Goal: Communication & Community: Answer question/provide support

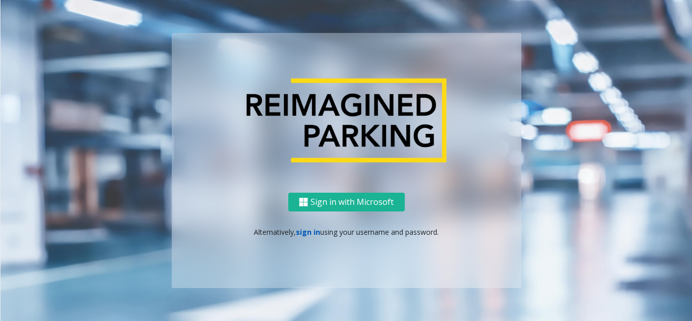
click at [303, 235] on link "sign in" at bounding box center [308, 232] width 24 height 10
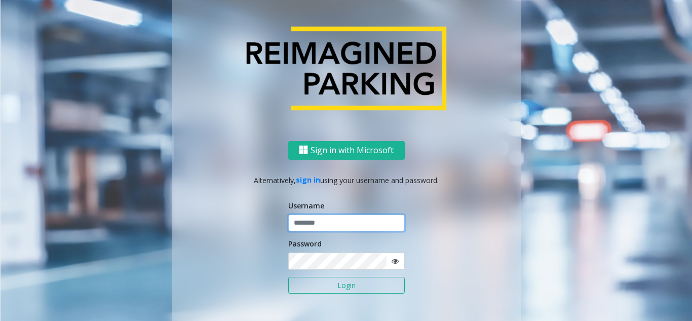
click at [307, 223] on input "text" at bounding box center [346, 222] width 116 height 17
type input "********"
click at [392, 262] on icon at bounding box center [394, 260] width 7 height 7
click at [339, 289] on button "Login" at bounding box center [346, 284] width 116 height 17
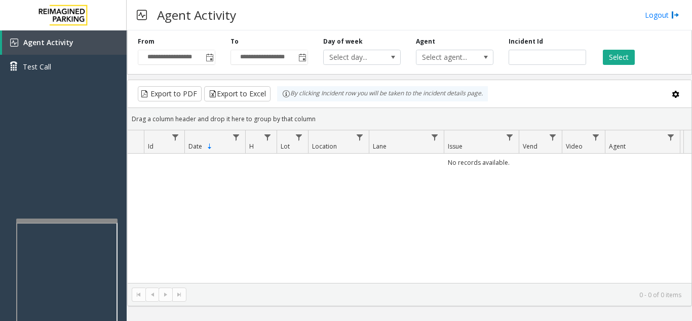
click at [66, 221] on div at bounding box center [66, 220] width 101 height 4
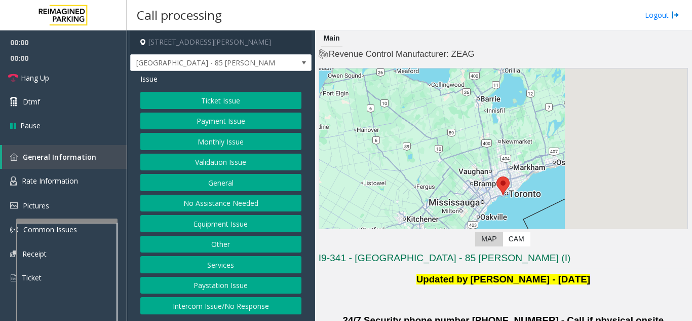
scroll to position [101, 0]
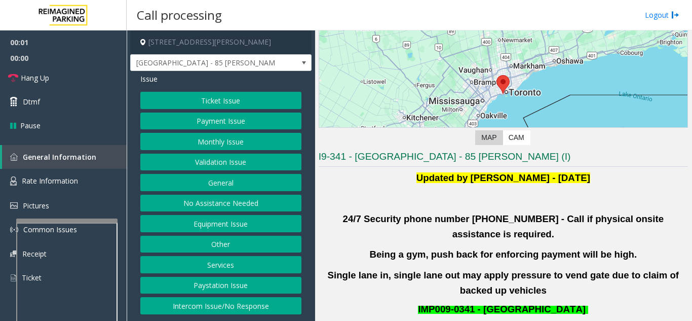
click at [210, 160] on button "Validation Issue" at bounding box center [220, 161] width 161 height 17
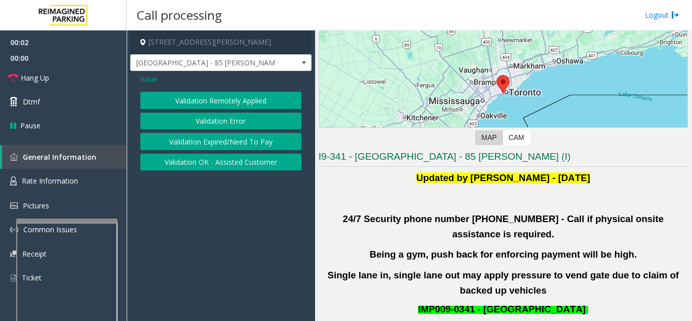
click at [216, 121] on button "Validation Error" at bounding box center [220, 120] width 161 height 17
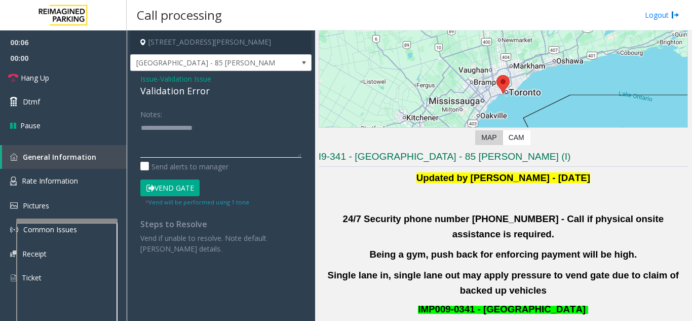
click at [157, 131] on textarea at bounding box center [220, 139] width 161 height 38
click at [217, 142] on textarea at bounding box center [220, 139] width 161 height 38
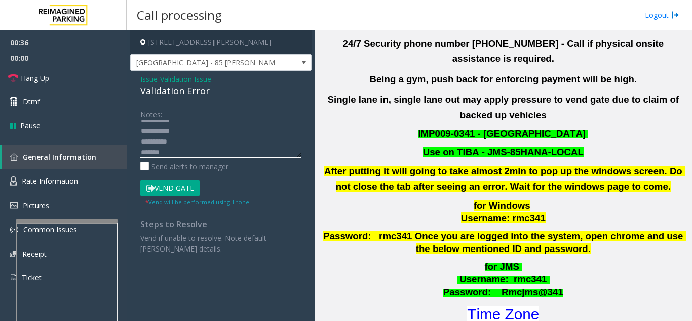
scroll to position [304, 0]
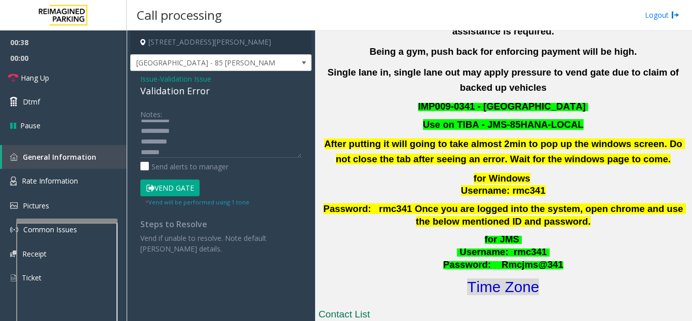
click at [518, 278] on font "Time Zone" at bounding box center [503, 286] width 72 height 17
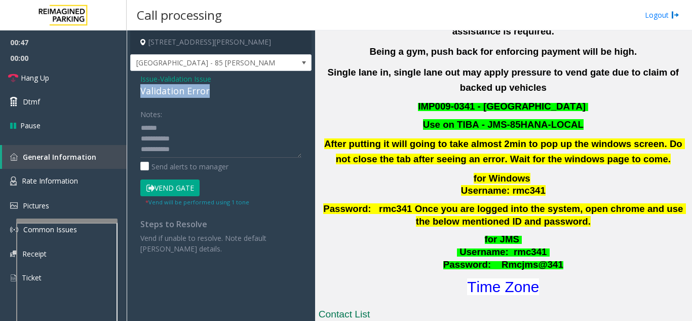
drag, startPoint x: 151, startPoint y: 92, endPoint x: 213, endPoint y: 90, distance: 61.8
click at [213, 90] on div "Issue - Validation Issue Validation Error Notes: Send alerts to manager Vend Ga…" at bounding box center [220, 167] width 181 height 193
click at [243, 130] on textarea at bounding box center [220, 139] width 161 height 38
click at [184, 183] on button "Vend Gate" at bounding box center [169, 187] width 59 height 17
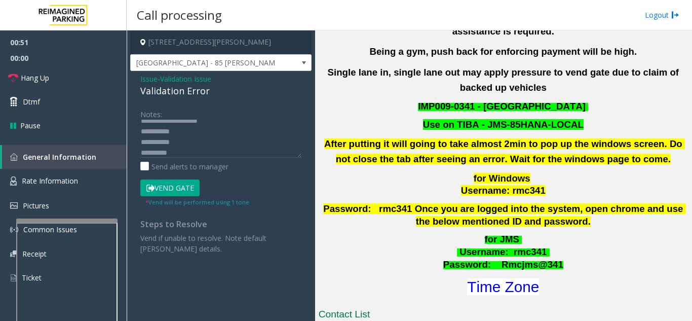
scroll to position [0, 0]
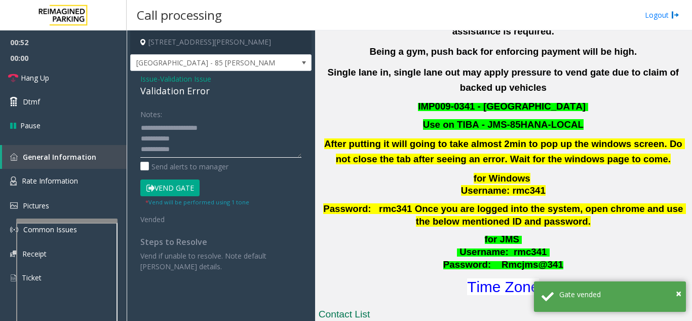
click at [244, 129] on textarea at bounding box center [220, 139] width 161 height 38
click at [216, 149] on textarea at bounding box center [220, 139] width 161 height 38
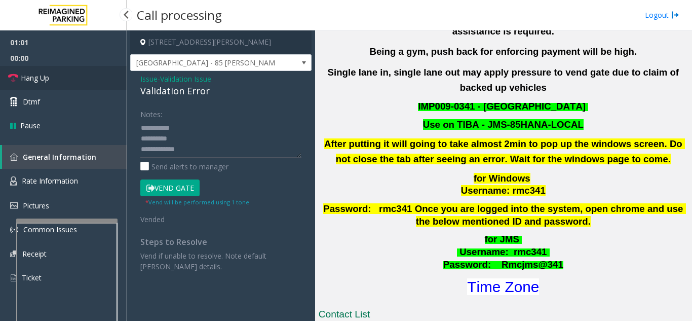
click at [73, 86] on link "Hang Up" at bounding box center [63, 78] width 127 height 24
click at [194, 151] on textarea at bounding box center [220, 139] width 161 height 38
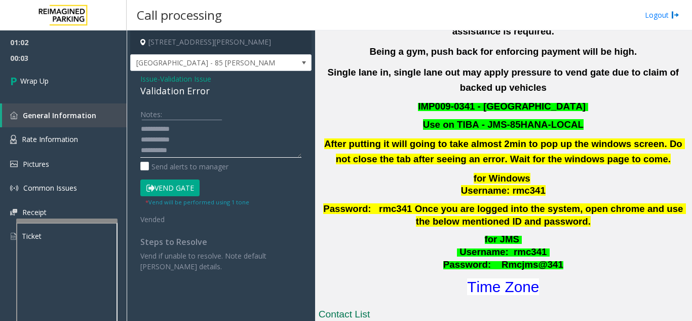
scroll to position [0, 0]
click at [230, 141] on textarea at bounding box center [220, 139] width 161 height 38
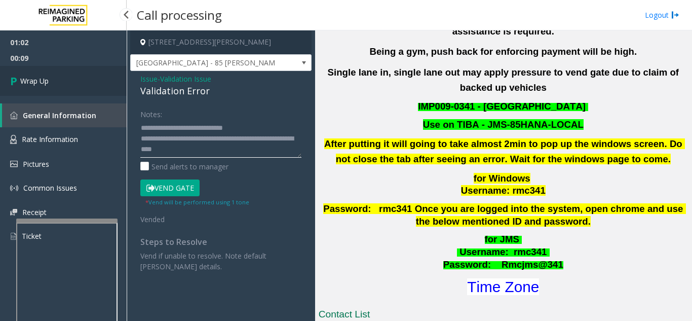
type textarea "**********"
click at [45, 90] on link "Wrap Up" at bounding box center [63, 81] width 127 height 30
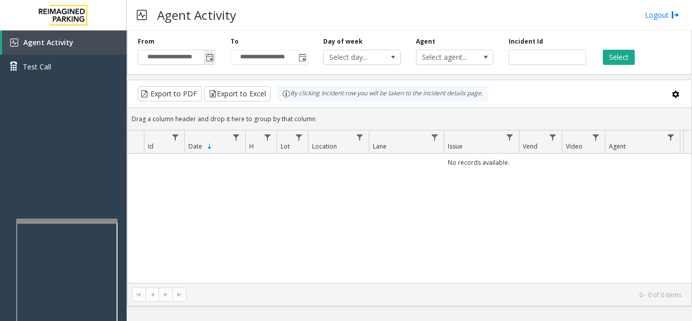
click at [210, 61] on span "Toggle popup" at bounding box center [210, 58] width 8 height 8
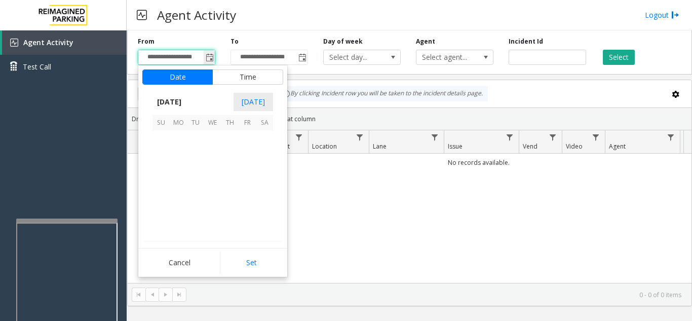
scroll to position [181623, 0]
click at [233, 171] on span "14" at bounding box center [229, 173] width 17 height 17
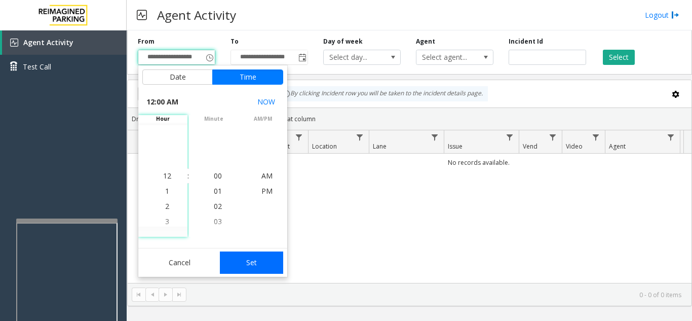
click at [234, 263] on button "Set" at bounding box center [252, 262] width 64 height 22
type input "**********"
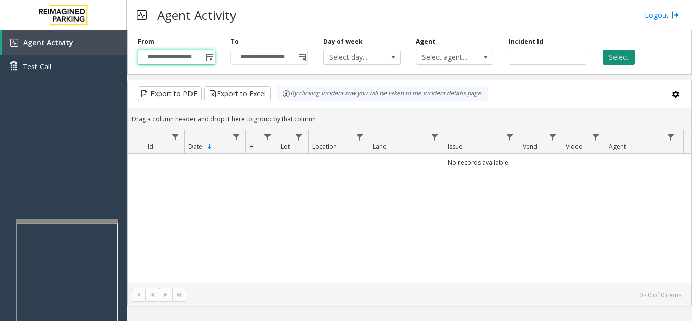
click at [631, 62] on button "Select" at bounding box center [619, 57] width 32 height 15
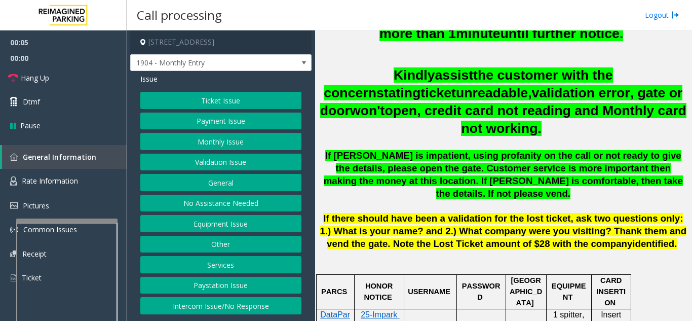
scroll to position [405, 0]
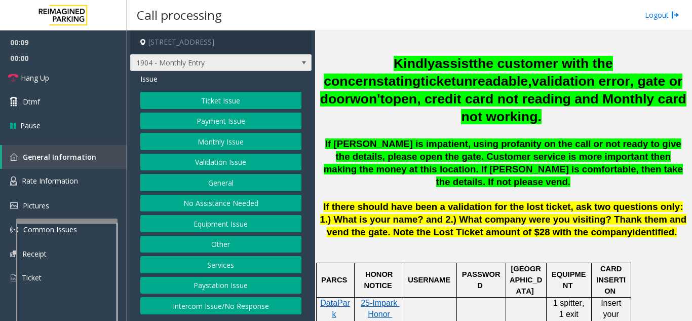
click at [276, 65] on span "1904 - Monthly Entry" at bounding box center [220, 62] width 181 height 17
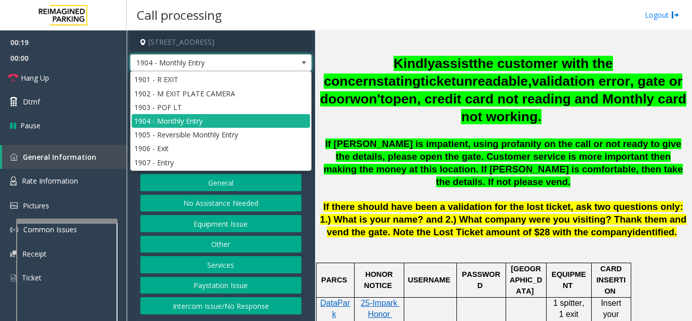
click at [399, 125] on p at bounding box center [503, 131] width 369 height 13
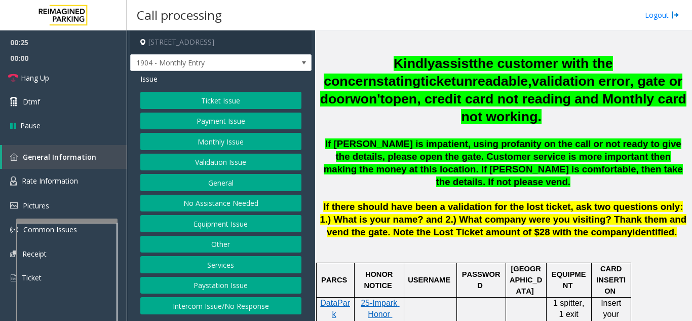
click at [215, 183] on button "General" at bounding box center [220, 182] width 161 height 17
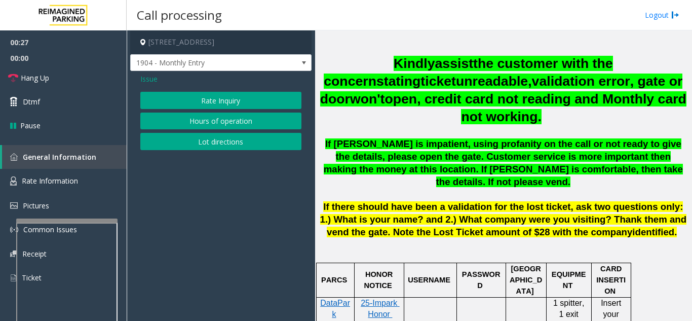
click at [152, 80] on span "Issue" at bounding box center [148, 78] width 17 height 11
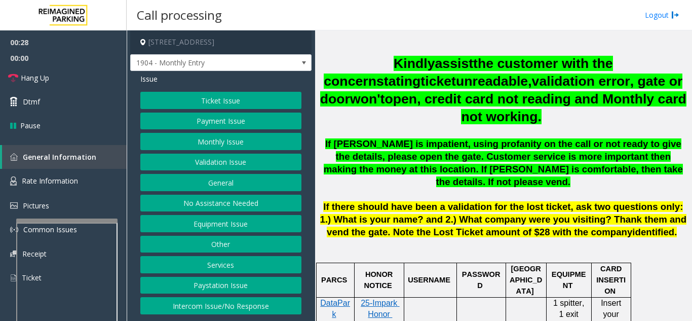
click at [223, 263] on button "Services" at bounding box center [220, 264] width 161 height 17
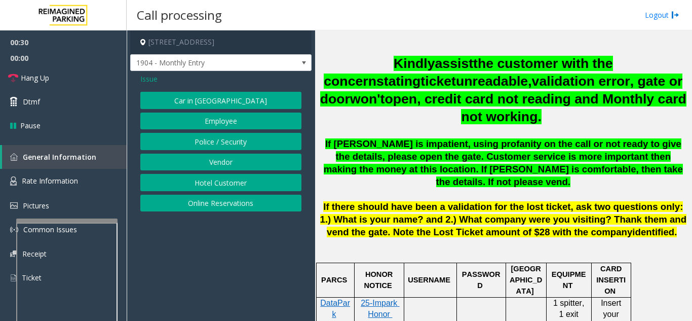
click at [153, 82] on span "Issue" at bounding box center [148, 78] width 17 height 11
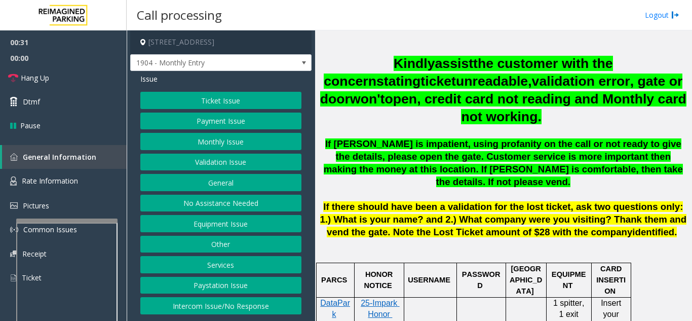
click at [228, 244] on button "Other" at bounding box center [220, 243] width 161 height 17
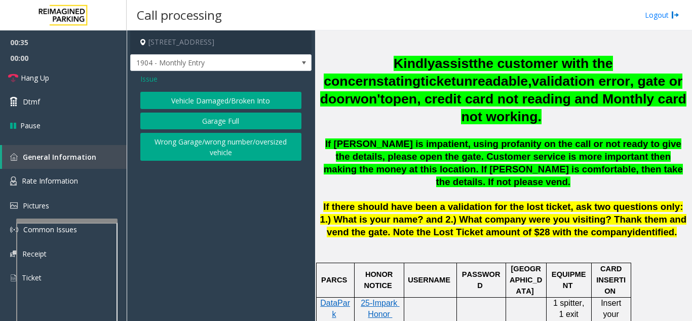
click at [203, 153] on button "Wrong Garage/wrong number/oversized vehicle" at bounding box center [220, 147] width 161 height 28
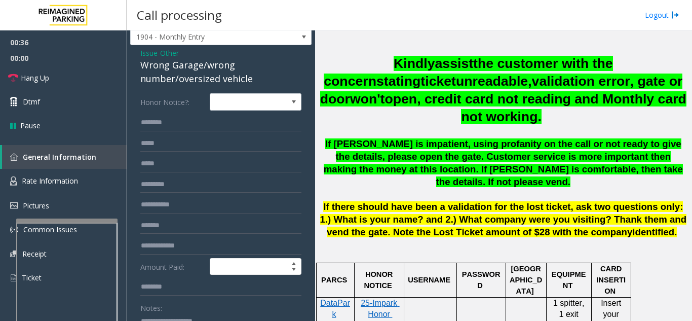
scroll to position [51, 0]
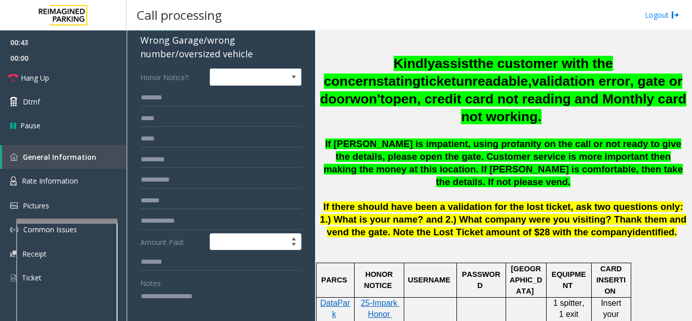
click at [162, 298] on textarea at bounding box center [216, 307] width 153 height 38
click at [81, 79] on link "Hang Up" at bounding box center [63, 78] width 127 height 24
click at [191, 309] on textarea at bounding box center [216, 307] width 153 height 38
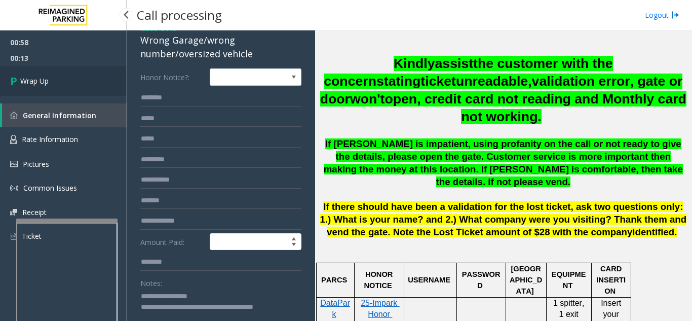
type textarea "**********"
click at [54, 92] on link "Wrap Up" at bounding box center [63, 81] width 127 height 30
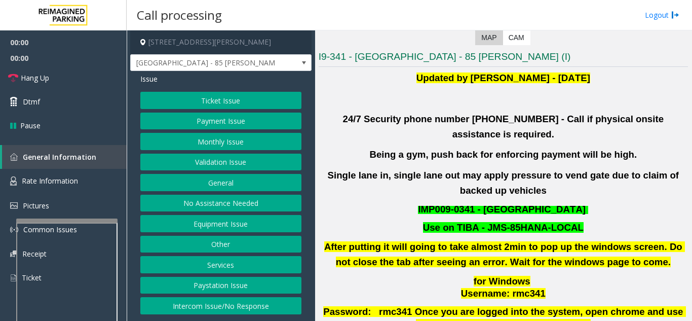
scroll to position [203, 0]
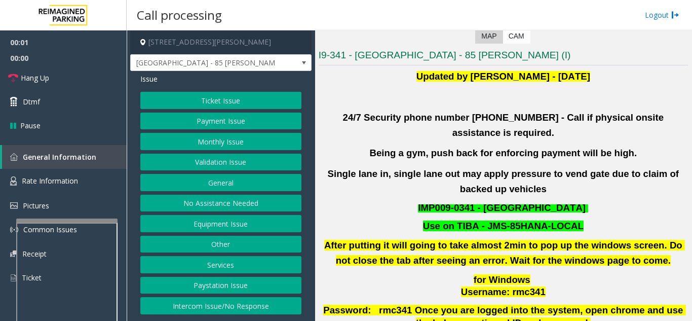
click at [202, 163] on button "Validation Issue" at bounding box center [220, 161] width 161 height 17
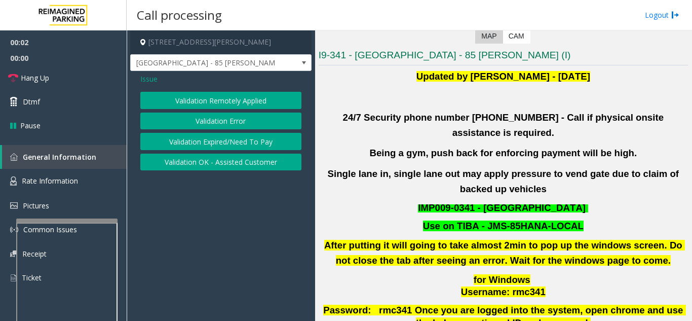
click at [212, 123] on button "Validation Error" at bounding box center [220, 120] width 161 height 17
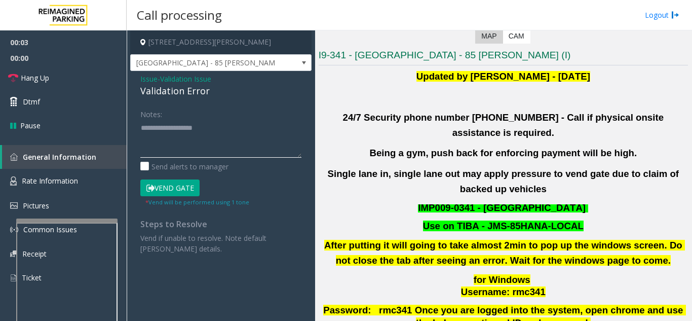
click at [212, 123] on textarea at bounding box center [220, 139] width 161 height 38
click at [171, 129] on textarea at bounding box center [220, 139] width 161 height 38
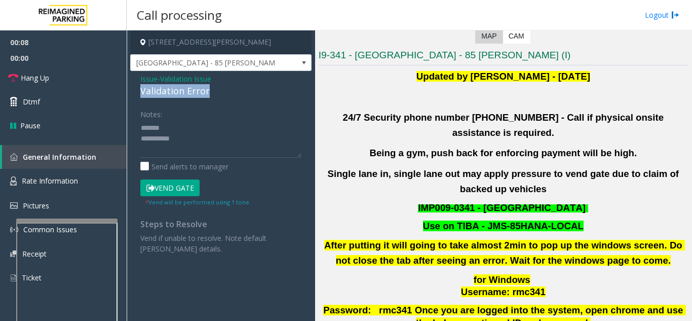
drag, startPoint x: 190, startPoint y: 91, endPoint x: 142, endPoint y: 89, distance: 48.2
click at [142, 89] on div "Validation Error" at bounding box center [220, 91] width 161 height 14
click at [211, 143] on textarea at bounding box center [220, 139] width 161 height 38
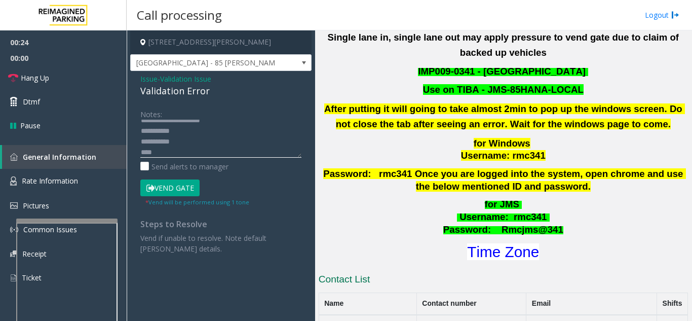
scroll to position [354, 0]
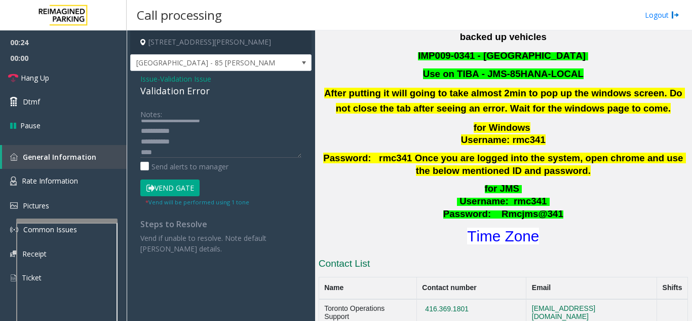
click at [510, 230] on h1 "Time Zone" at bounding box center [503, 235] width 371 height 21
click at [511, 227] on font "Time Zone" at bounding box center [503, 235] width 72 height 17
click at [177, 153] on textarea at bounding box center [220, 139] width 161 height 38
click at [184, 188] on button "Vend Gate" at bounding box center [169, 187] width 59 height 17
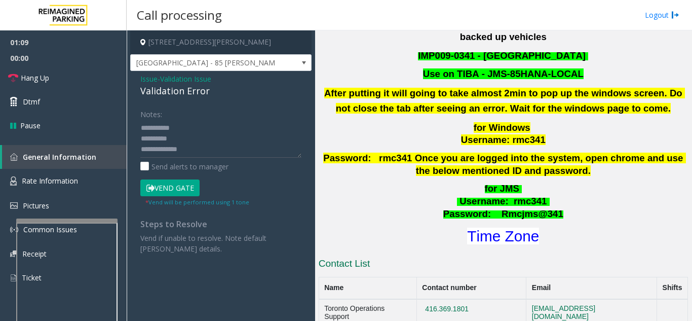
scroll to position [0, 0]
click at [231, 128] on textarea at bounding box center [220, 139] width 161 height 38
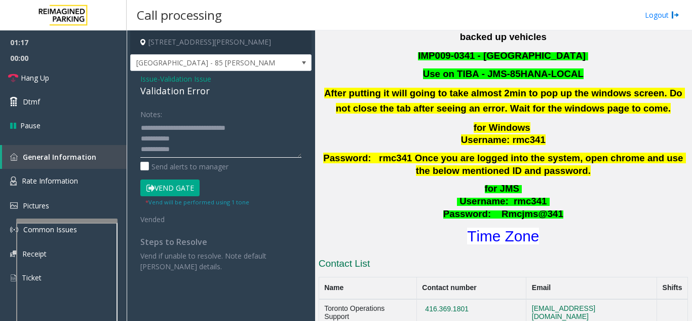
click at [194, 139] on textarea at bounding box center [220, 139] width 161 height 38
click at [77, 76] on link "Hang Up" at bounding box center [63, 78] width 127 height 24
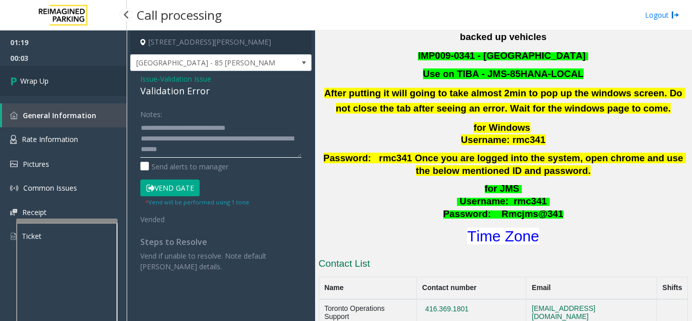
type textarea "**********"
click at [87, 87] on link "Wrap Up" at bounding box center [63, 81] width 127 height 30
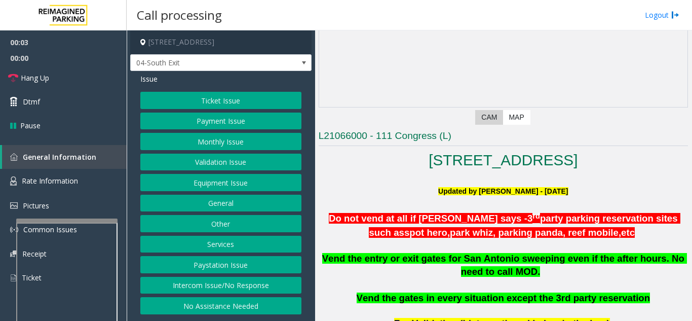
scroll to position [152, 0]
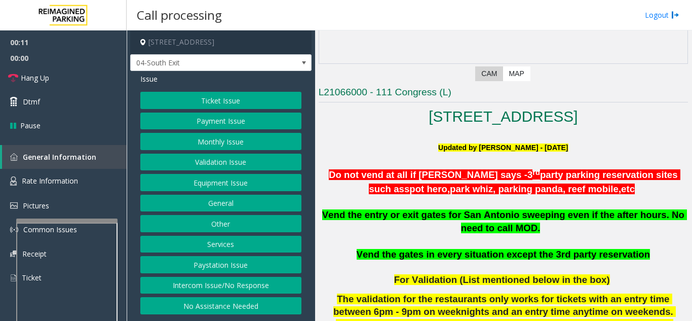
click at [229, 139] on button "Monthly Issue" at bounding box center [220, 141] width 161 height 17
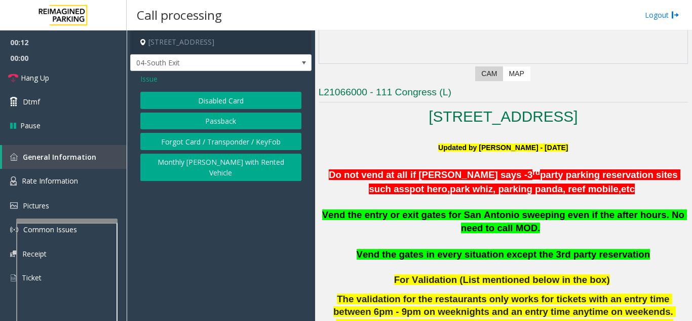
click at [226, 105] on button "Disabled Card" at bounding box center [220, 100] width 161 height 17
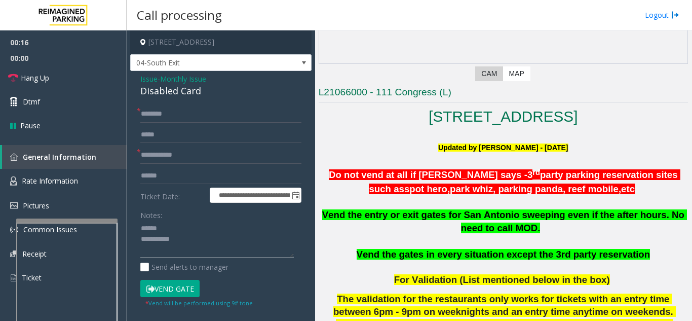
click at [178, 226] on textarea at bounding box center [216, 239] width 153 height 38
drag, startPoint x: 210, startPoint y: 92, endPoint x: 130, endPoint y: 93, distance: 80.0
click at [130, 93] on app-call-processing-form "**********" at bounding box center [221, 175] width 188 height 290
click at [191, 230] on textarea at bounding box center [216, 239] width 153 height 38
click at [187, 245] on textarea at bounding box center [216, 239] width 153 height 38
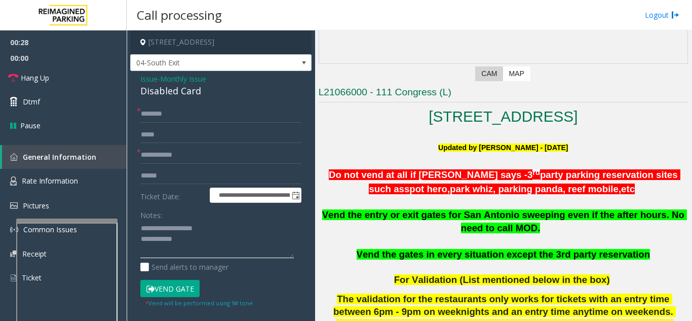
type textarea "**********"
click at [210, 156] on input "text" at bounding box center [220, 154] width 161 height 17
type input "********"
click at [217, 115] on input "text" at bounding box center [220, 113] width 161 height 17
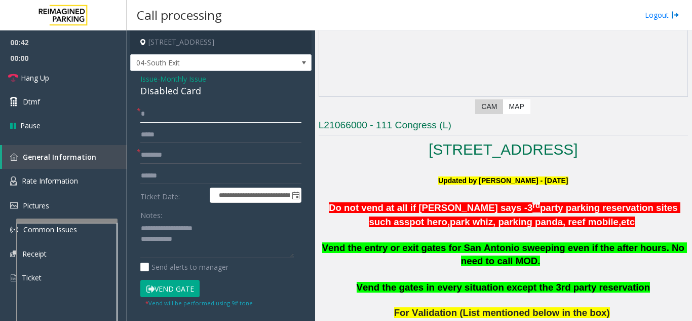
scroll to position [101, 0]
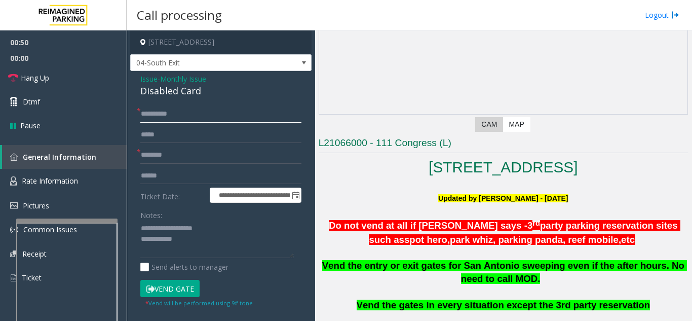
type input "********"
click at [170, 288] on button "Vend Gate" at bounding box center [169, 288] width 59 height 17
click at [192, 242] on textarea at bounding box center [216, 239] width 153 height 38
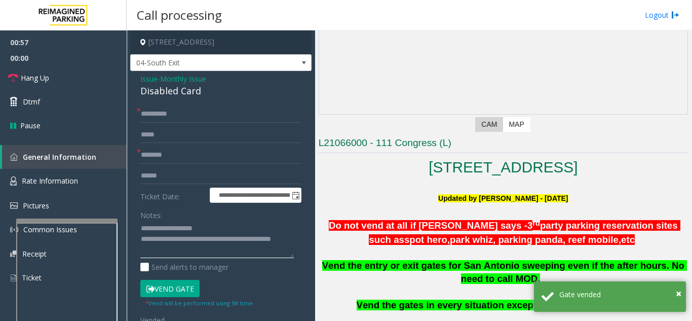
click at [232, 228] on textarea at bounding box center [216, 239] width 153 height 38
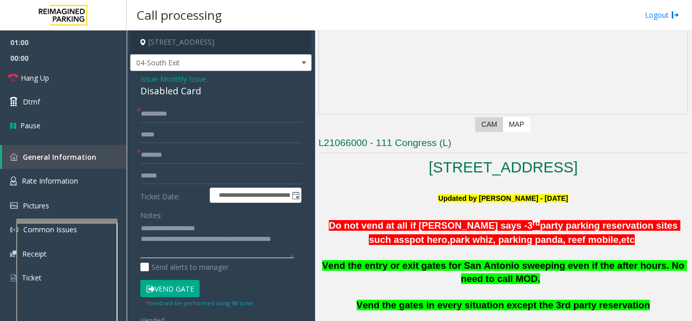
type textarea "**********"
click at [191, 286] on button "Vend Gate" at bounding box center [169, 288] width 59 height 17
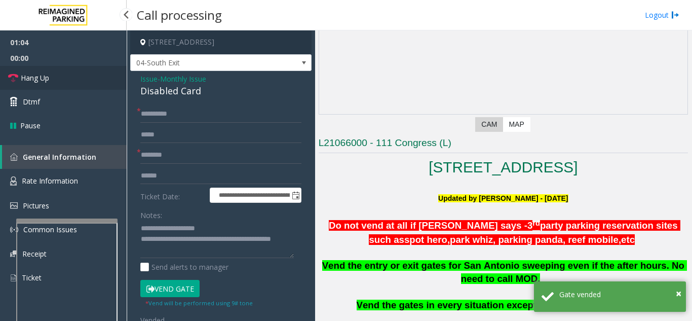
click at [58, 77] on link "Hang Up" at bounding box center [63, 78] width 127 height 24
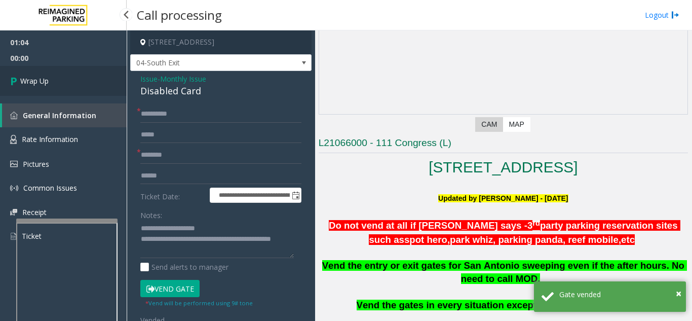
click at [58, 77] on link "Wrap Up" at bounding box center [63, 81] width 127 height 30
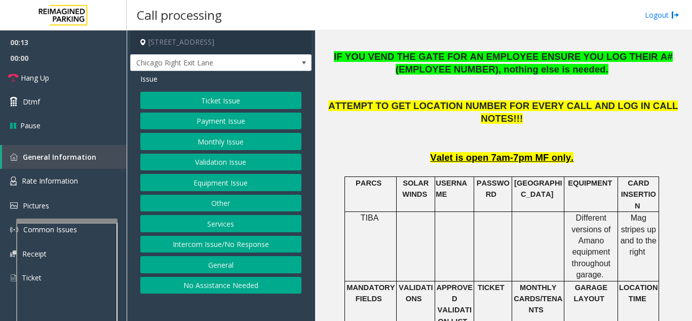
scroll to position [456, 0]
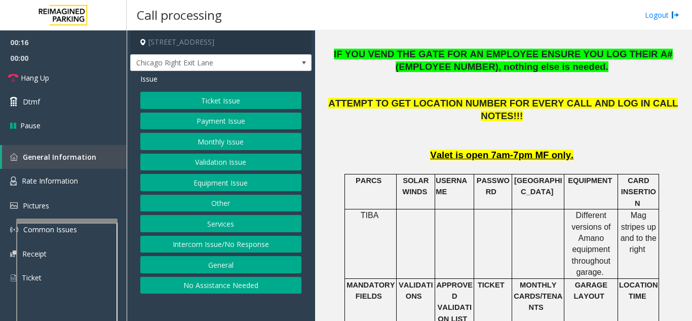
click at [229, 245] on button "Intercom Issue/No Response" at bounding box center [220, 243] width 161 height 17
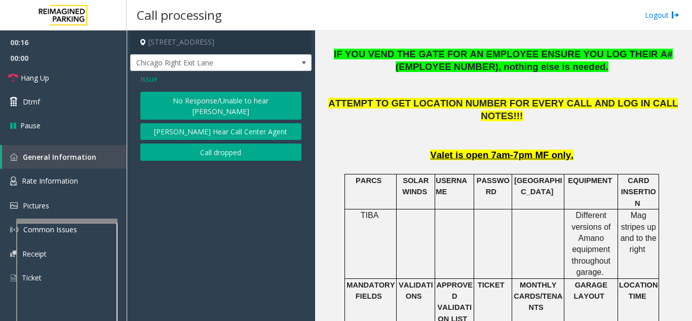
click at [210, 98] on button "No Response/Unable to hear [PERSON_NAME]" at bounding box center [220, 106] width 161 height 28
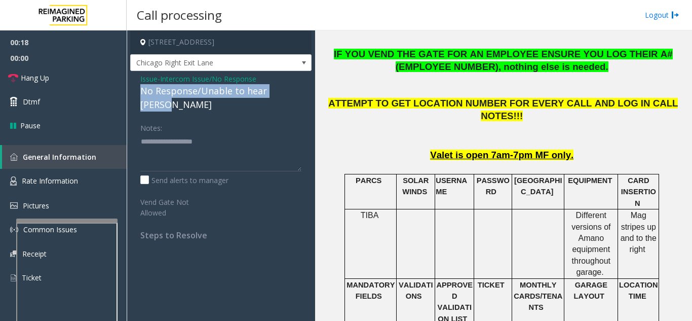
drag, startPoint x: 134, startPoint y: 90, endPoint x: 298, endPoint y: 91, distance: 164.1
click at [298, 91] on div "Issue - Intercom Issue/No Response No Response/Unable to hear [PERSON_NAME] Not…" at bounding box center [220, 160] width 181 height 179
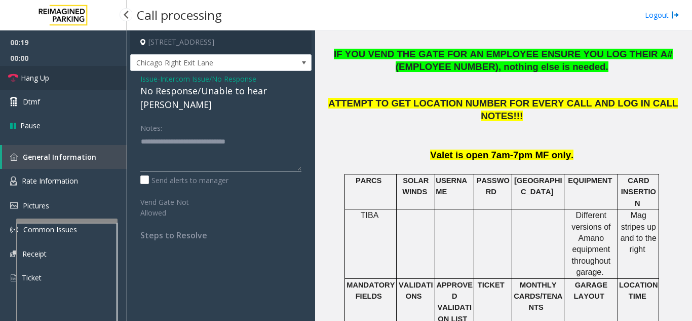
type textarea "**********"
click at [63, 85] on link "Hang Up" at bounding box center [63, 78] width 127 height 24
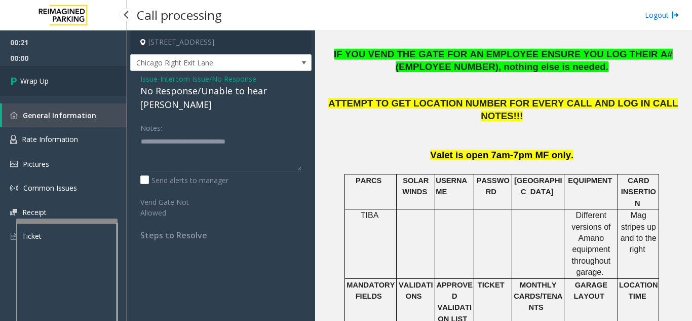
click at [62, 84] on link "Wrap Up" at bounding box center [63, 81] width 127 height 30
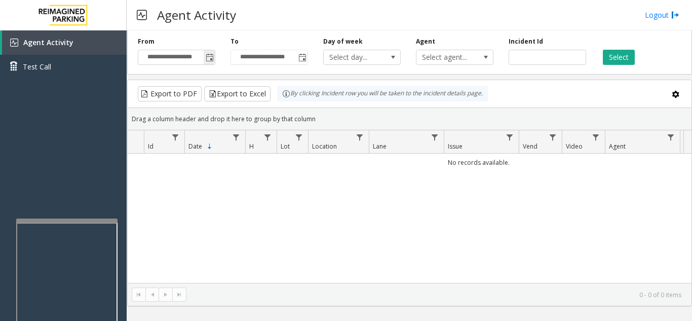
click at [208, 59] on span "Toggle popup" at bounding box center [210, 58] width 8 height 8
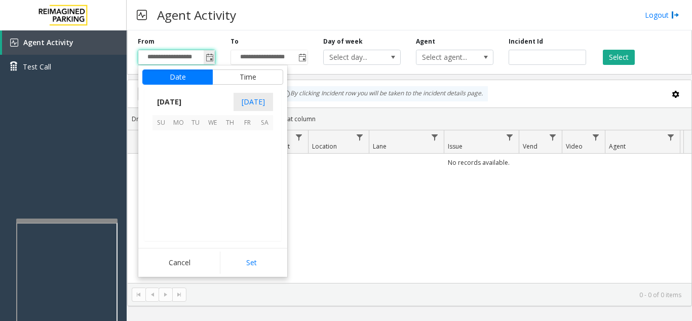
scroll to position [181623, 0]
click at [230, 178] on span "14" at bounding box center [229, 173] width 17 height 17
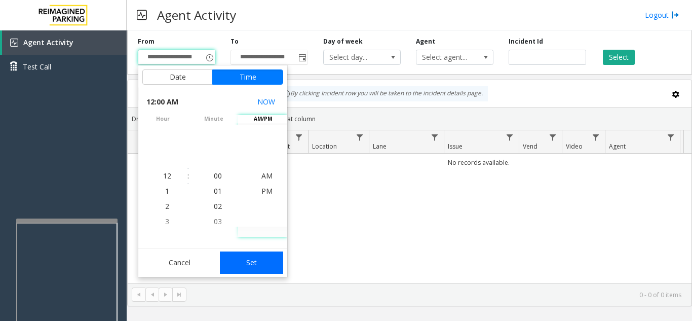
click at [252, 260] on button "Set" at bounding box center [252, 262] width 64 height 22
type input "**********"
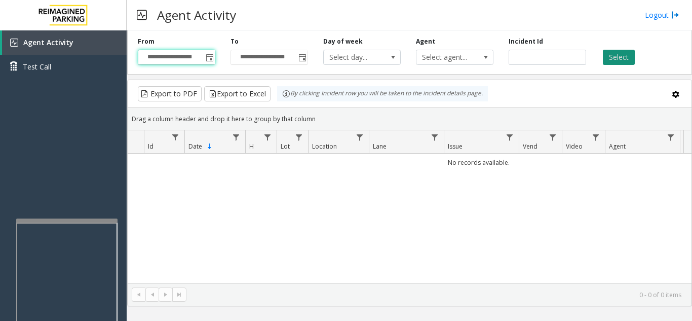
click at [626, 58] on button "Select" at bounding box center [619, 57] width 32 height 15
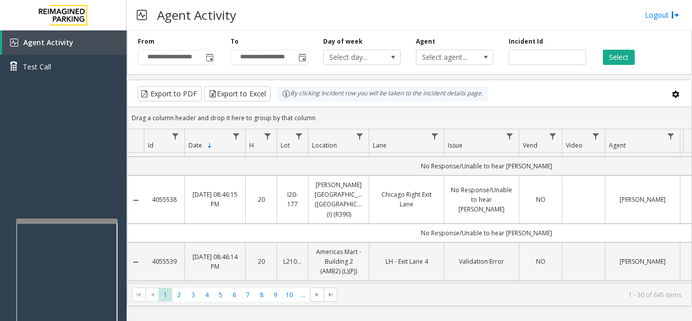
scroll to position [101, 0]
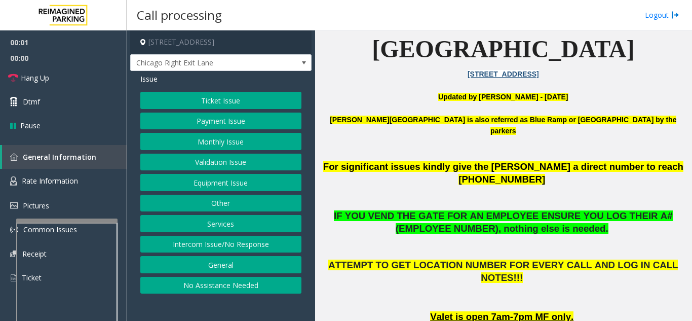
scroll to position [304, 0]
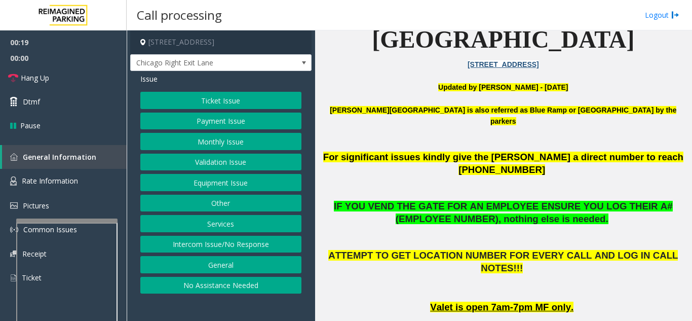
click at [209, 246] on button "Intercom Issue/No Response" at bounding box center [220, 243] width 161 height 17
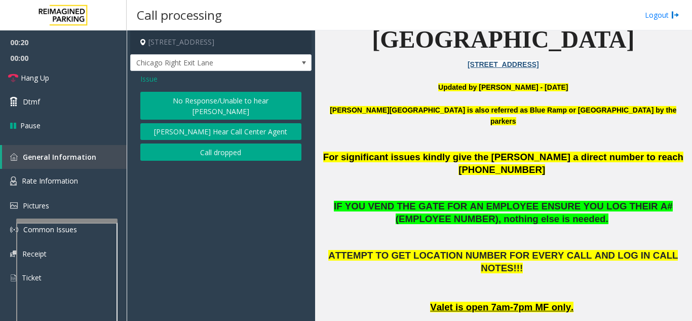
click at [216, 105] on button "No Response/Unable to hear [PERSON_NAME]" at bounding box center [220, 106] width 161 height 28
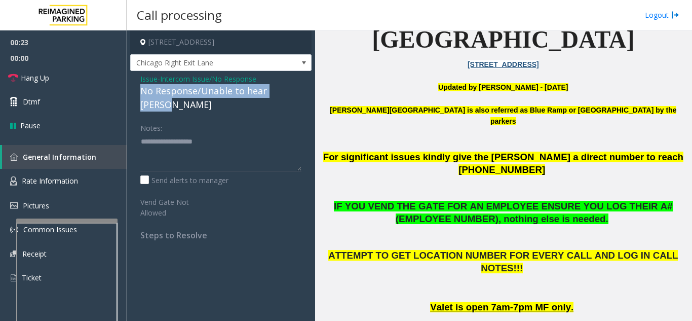
drag, startPoint x: 297, startPoint y: 92, endPoint x: 139, endPoint y: 94, distance: 157.5
click at [139, 94] on div "Issue - Intercom Issue/No Response No Response/Unable to hear [PERSON_NAME] Not…" at bounding box center [220, 160] width 181 height 179
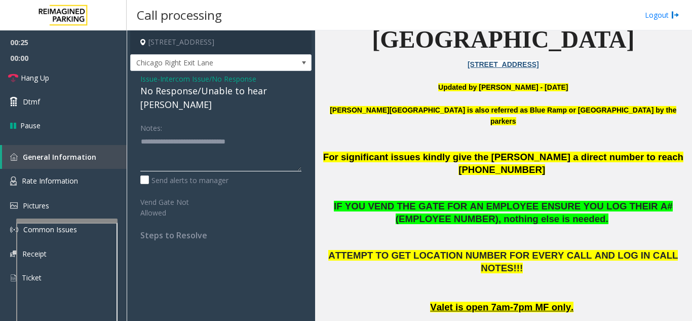
type textarea "**********"
click at [270, 119] on div "Notes:" at bounding box center [220, 145] width 161 height 52
click at [101, 89] on link "Hang Up" at bounding box center [63, 78] width 127 height 24
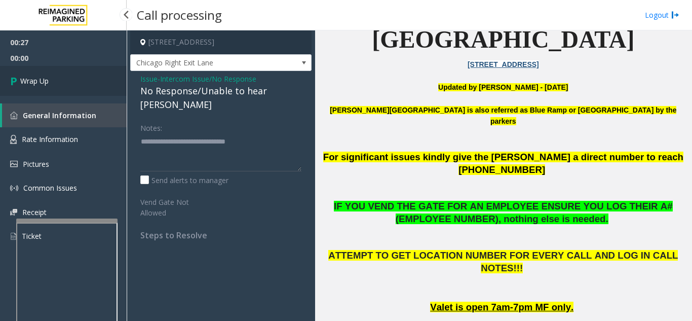
click at [102, 86] on link "Wrap Up" at bounding box center [63, 81] width 127 height 30
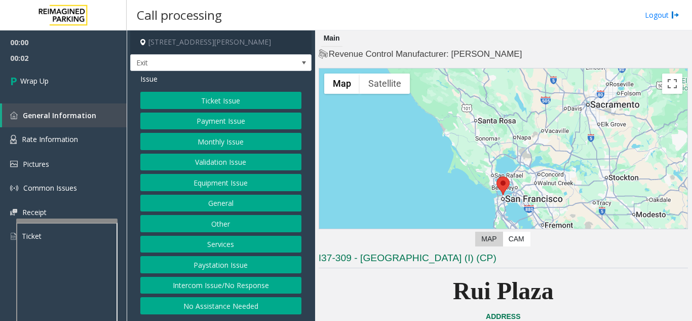
click at [243, 280] on button "Intercom Issue/No Response" at bounding box center [220, 284] width 161 height 17
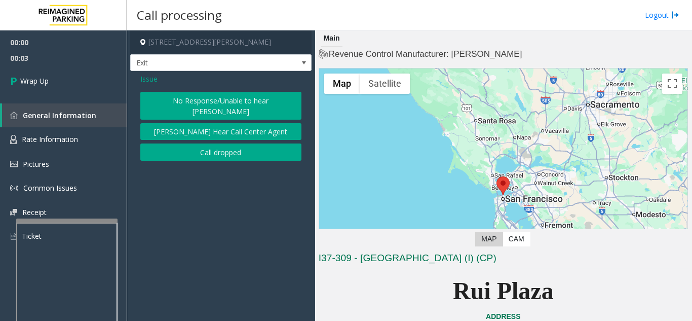
click at [202, 143] on button "Call dropped" at bounding box center [220, 151] width 161 height 17
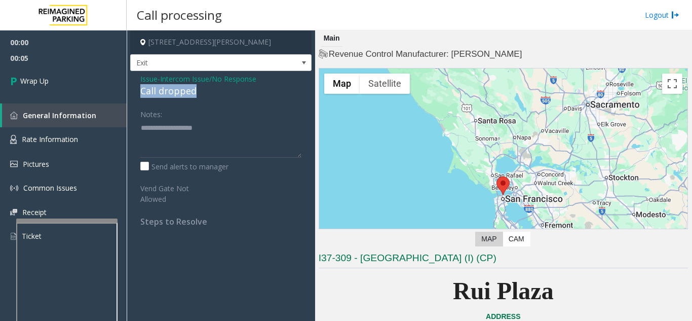
drag, startPoint x: 202, startPoint y: 91, endPoint x: 133, endPoint y: 96, distance: 69.1
click at [133, 96] on div "Issue - Intercom Issue/No Response Call dropped Notes: Send alerts to manager V…" at bounding box center [220, 154] width 181 height 166
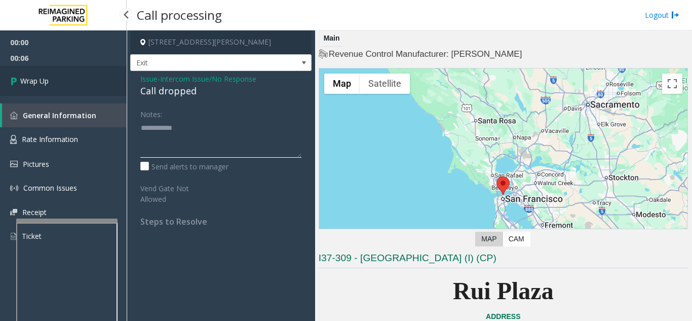
type textarea "**********"
drag, startPoint x: 26, startPoint y: 87, endPoint x: 108, endPoint y: 99, distance: 82.9
click at [26, 87] on link "Wrap Up" at bounding box center [63, 81] width 127 height 30
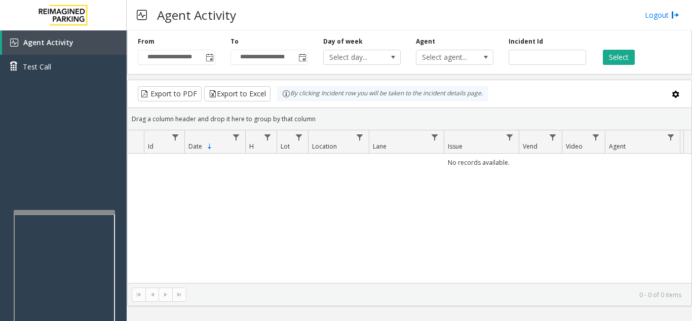
click at [67, 211] on div at bounding box center [64, 212] width 101 height 4
click at [210, 57] on span "Toggle popup" at bounding box center [210, 58] width 8 height 8
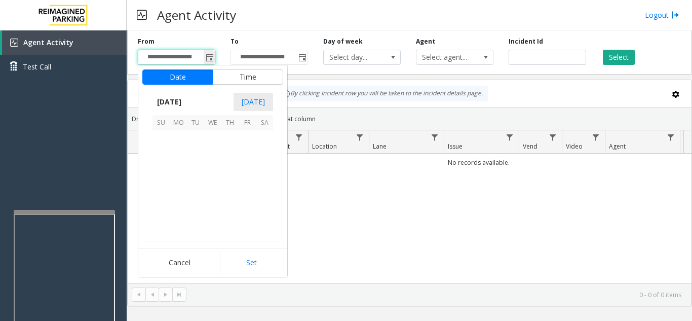
scroll to position [181623, 0]
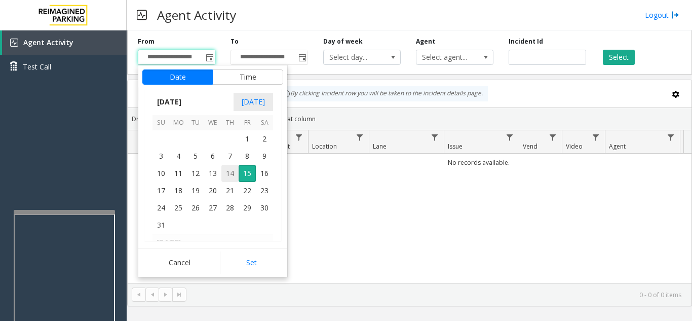
click at [227, 175] on span "14" at bounding box center [229, 173] width 17 height 17
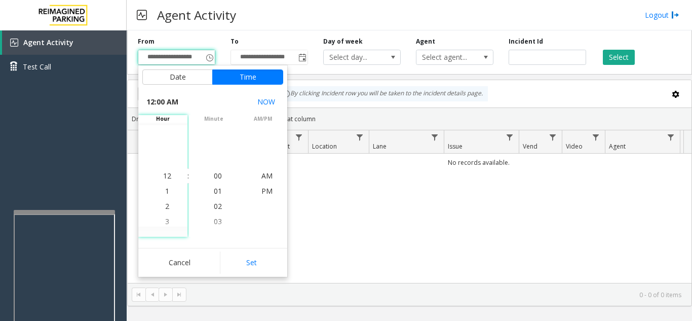
click at [260, 275] on div "Cancel Set" at bounding box center [212, 262] width 149 height 29
click at [262, 264] on button "Set" at bounding box center [252, 262] width 64 height 22
type input "**********"
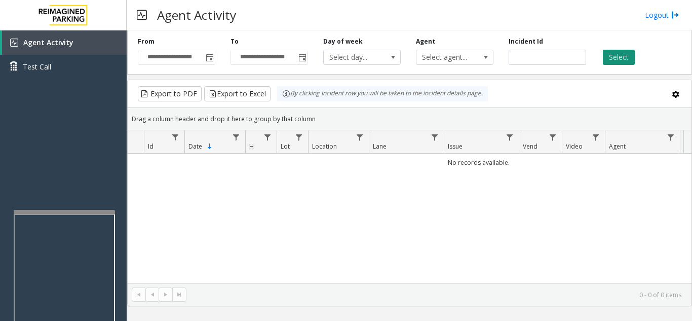
click at [622, 55] on button "Select" at bounding box center [619, 57] width 32 height 15
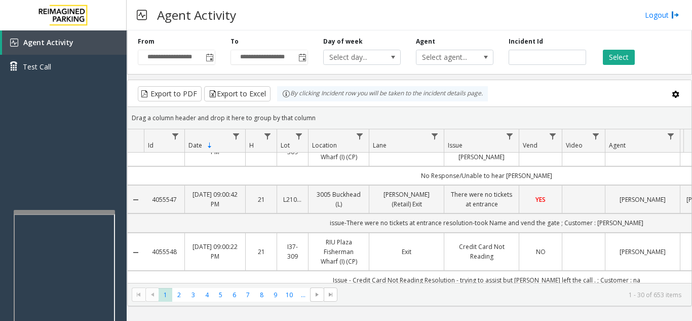
scroll to position [0, 0]
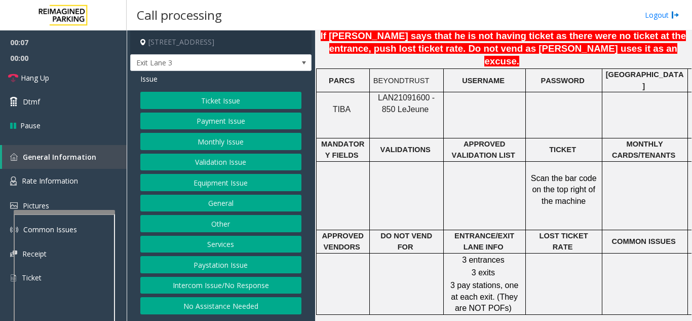
scroll to position [861, 0]
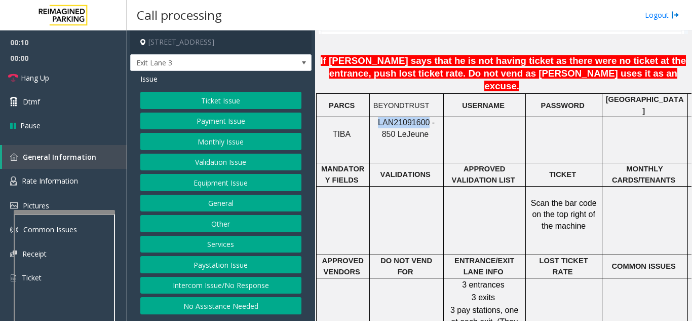
drag, startPoint x: 420, startPoint y: 94, endPoint x: 371, endPoint y: 89, distance: 49.3
click at [371, 117] on div "LAN21091600 - 850 Le Jeune" at bounding box center [406, 128] width 73 height 23
copy span "LAN21091600"
click at [509, 130] on td at bounding box center [484, 140] width 82 height 46
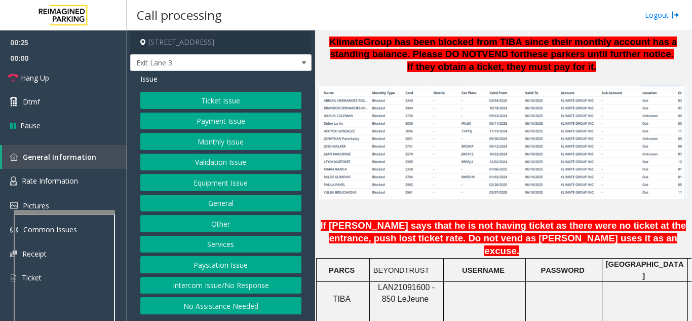
scroll to position [658, 0]
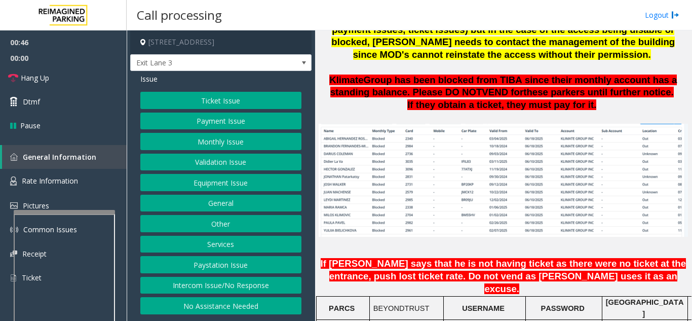
click at [199, 139] on button "Monthly Issue" at bounding box center [220, 141] width 161 height 17
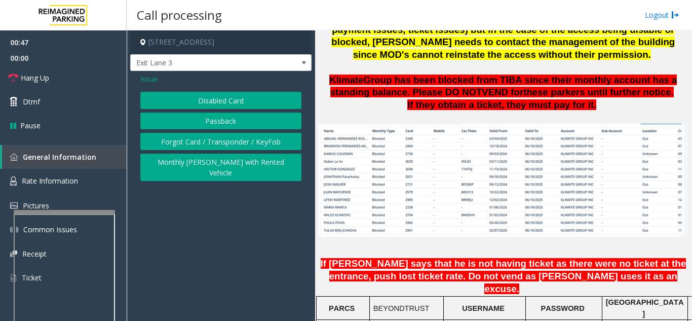
click at [197, 120] on button "Passback" at bounding box center [220, 120] width 161 height 17
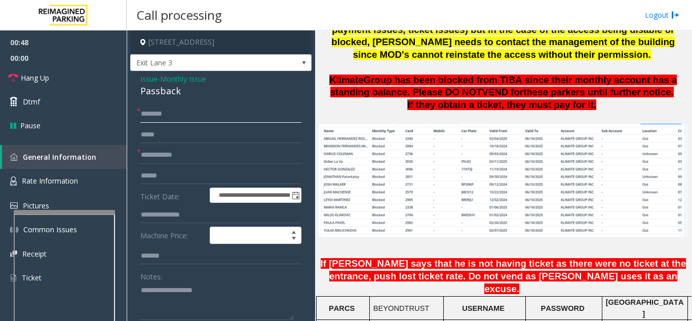
click at [193, 118] on input "text" at bounding box center [220, 113] width 161 height 17
type input "****"
click at [56, 86] on link "Hang Up" at bounding box center [63, 78] width 127 height 24
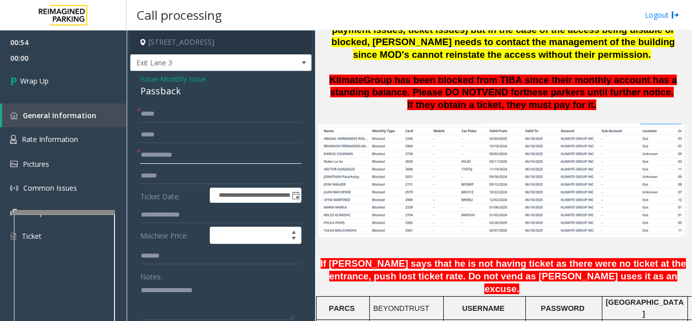
click at [183, 154] on input "text" at bounding box center [220, 154] width 161 height 17
type input "****"
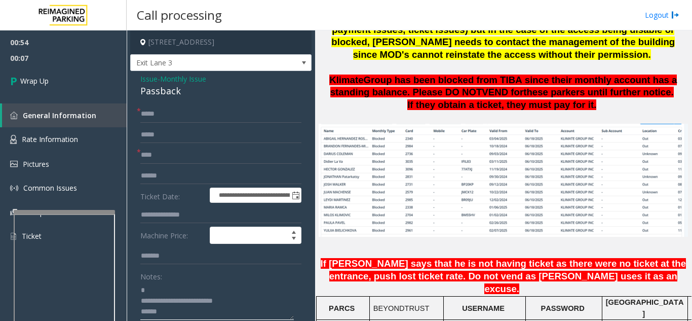
click at [175, 283] on textarea at bounding box center [216, 301] width 153 height 38
drag, startPoint x: 192, startPoint y: 289, endPoint x: 129, endPoint y: 295, distance: 63.6
click at [129, 295] on app-call-processing-form "**********" at bounding box center [221, 175] width 188 height 290
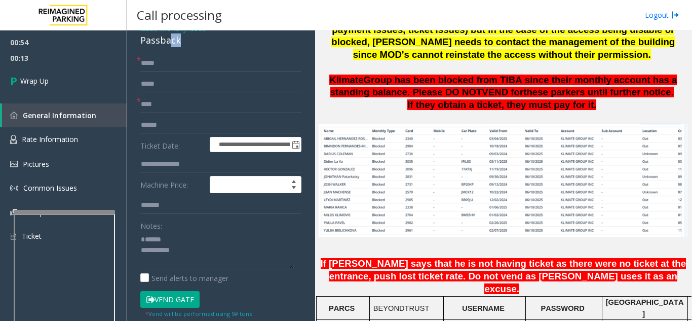
scroll to position [50, 0]
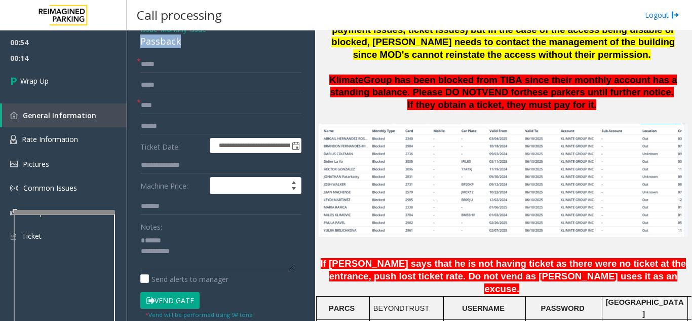
drag, startPoint x: 192, startPoint y: 39, endPoint x: 138, endPoint y: 43, distance: 53.8
click at [138, 43] on div "**********" at bounding box center [220, 278] width 181 height 514
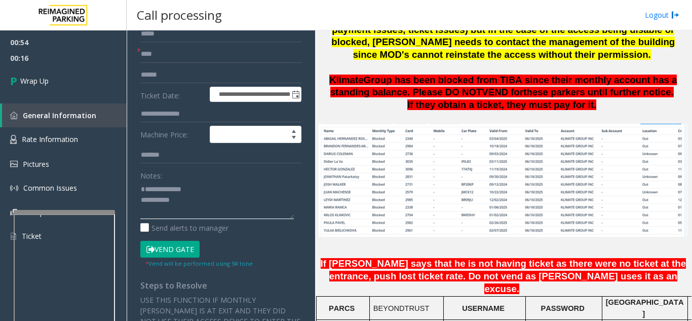
scroll to position [151, 0]
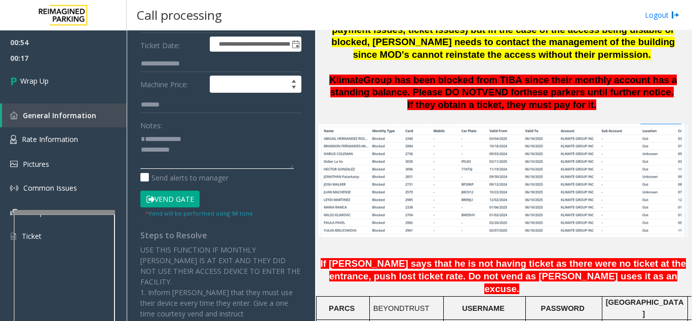
click at [203, 162] on textarea at bounding box center [216, 150] width 153 height 38
type textarea "**********"
click at [61, 87] on link "Wrap Up" at bounding box center [63, 81] width 127 height 30
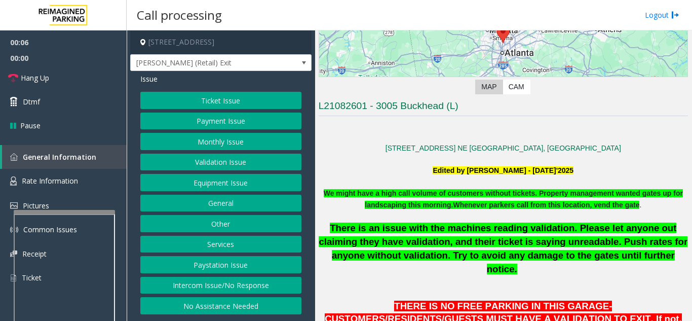
scroll to position [203, 0]
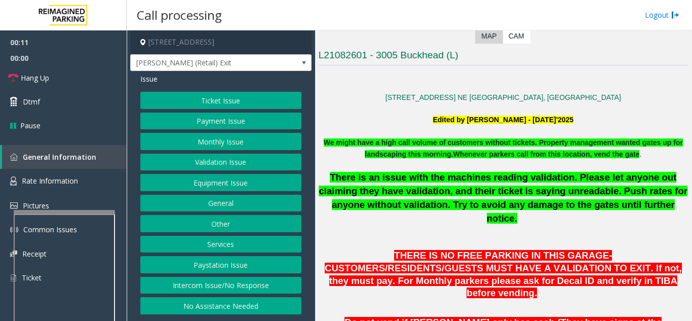
click at [237, 100] on button "Ticket Issue" at bounding box center [220, 100] width 161 height 17
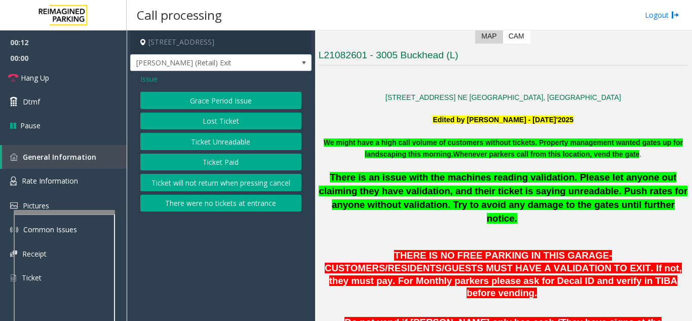
click at [224, 203] on button "There were no tickets at entrance" at bounding box center [220, 202] width 161 height 17
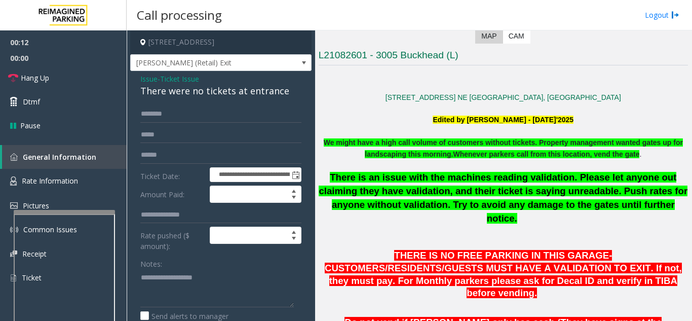
scroll to position [51, 0]
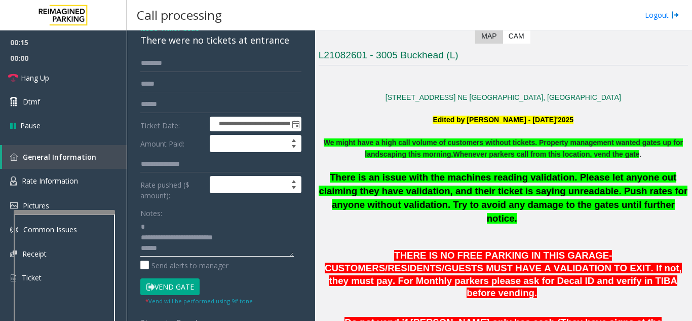
click at [188, 239] on textarea at bounding box center [216, 237] width 153 height 38
drag, startPoint x: 250, startPoint y: 245, endPoint x: 136, endPoint y: 251, distance: 114.6
click at [136, 251] on div "**********" at bounding box center [221, 267] width 176 height 425
click at [212, 234] on textarea at bounding box center [216, 237] width 153 height 38
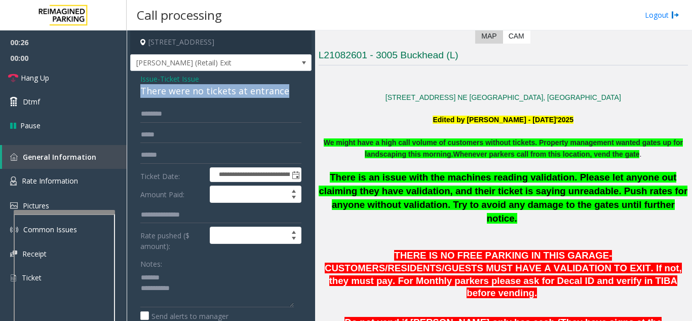
drag, startPoint x: 139, startPoint y: 98, endPoint x: 290, endPoint y: 104, distance: 150.5
click at [290, 104] on div "**********" at bounding box center [220, 306] width 181 height 470
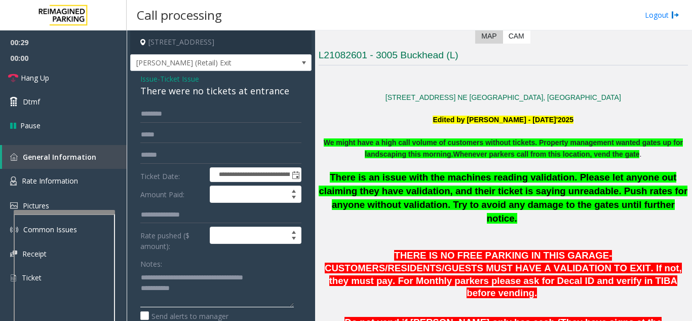
scroll to position [51, 0]
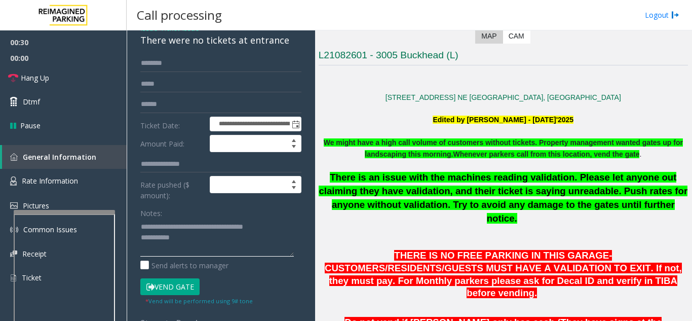
click at [213, 255] on textarea at bounding box center [216, 237] width 153 height 38
click at [179, 293] on button "Vend Gate" at bounding box center [169, 286] width 59 height 17
click at [203, 251] on textarea at bounding box center [216, 237] width 153 height 38
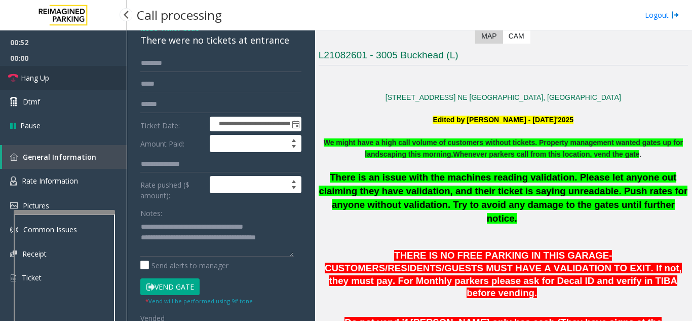
click at [48, 89] on link "Hang Up" at bounding box center [63, 78] width 127 height 24
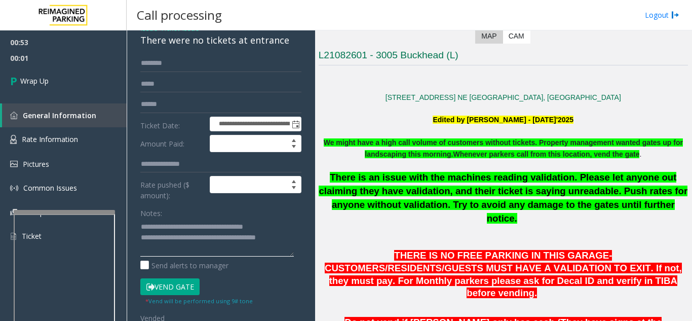
click at [290, 243] on textarea at bounding box center [216, 237] width 153 height 38
type textarea "**********"
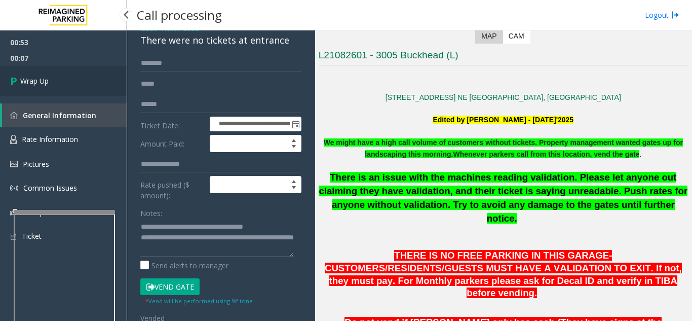
click at [38, 89] on link "Wrap Up" at bounding box center [63, 81] width 127 height 30
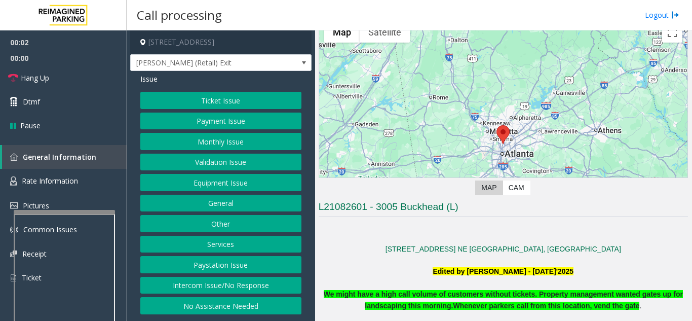
scroll to position [51, 0]
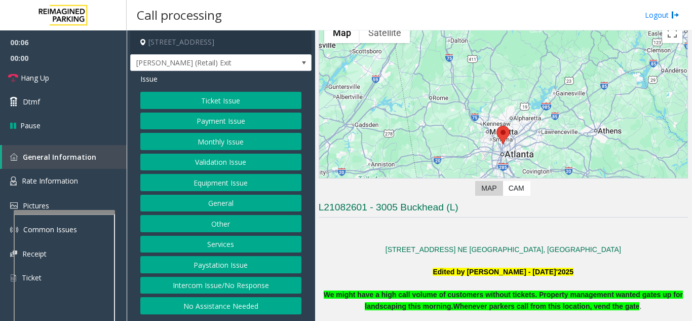
click at [236, 96] on button "Ticket Issue" at bounding box center [220, 100] width 161 height 17
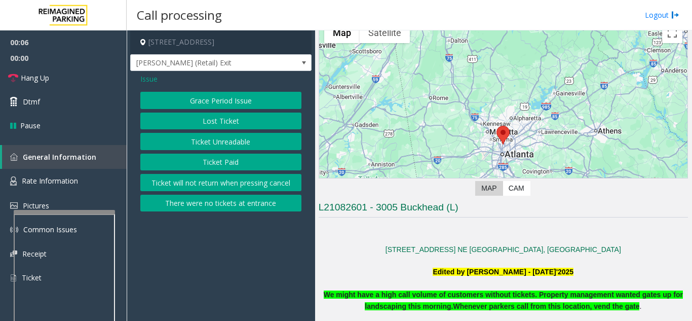
click at [243, 206] on button "There were no tickets at entrance" at bounding box center [220, 202] width 161 height 17
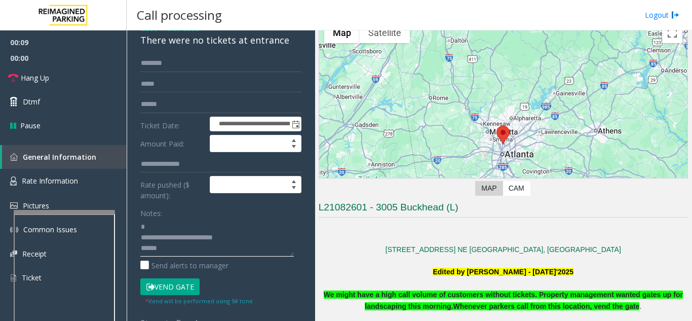
click at [182, 233] on textarea at bounding box center [216, 237] width 153 height 38
drag, startPoint x: 138, startPoint y: 245, endPoint x: 228, endPoint y: 246, distance: 90.1
click at [228, 246] on div "**********" at bounding box center [221, 267] width 176 height 425
drag, startPoint x: 238, startPoint y: 246, endPoint x: 142, endPoint y: 244, distance: 96.2
click at [142, 244] on textarea at bounding box center [216, 237] width 153 height 38
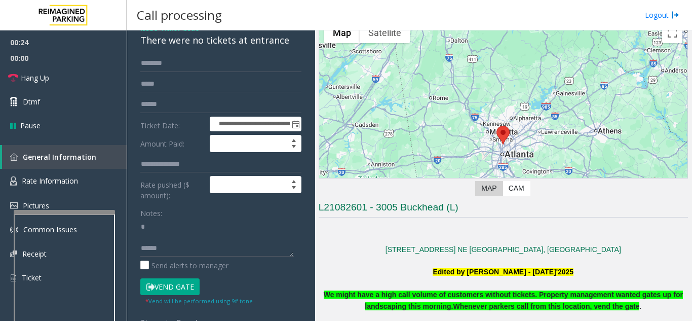
scroll to position [11, 0]
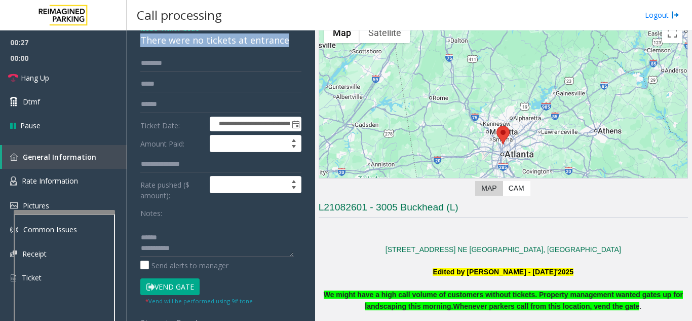
drag, startPoint x: 138, startPoint y: 49, endPoint x: 284, endPoint y: 45, distance: 145.9
click at [284, 45] on div "**********" at bounding box center [220, 255] width 181 height 470
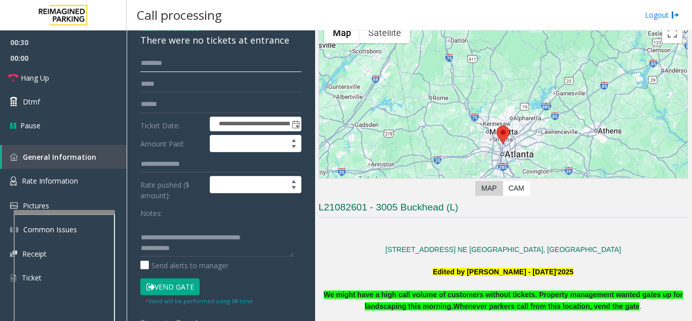
click at [163, 72] on input "text" at bounding box center [220, 63] width 161 height 17
click at [184, 292] on button "Vend Gate" at bounding box center [169, 286] width 59 height 17
click at [197, 256] on textarea at bounding box center [216, 237] width 153 height 38
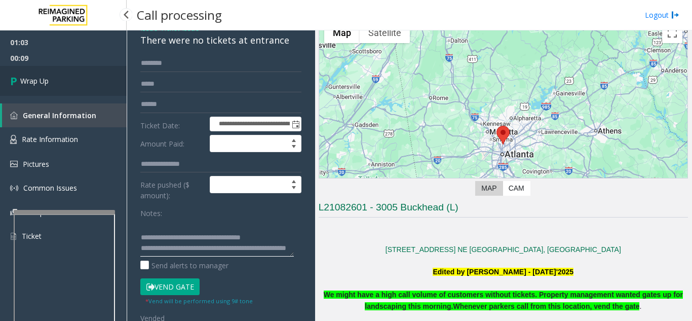
type textarea "**********"
click at [51, 86] on link "Wrap Up" at bounding box center [63, 81] width 127 height 30
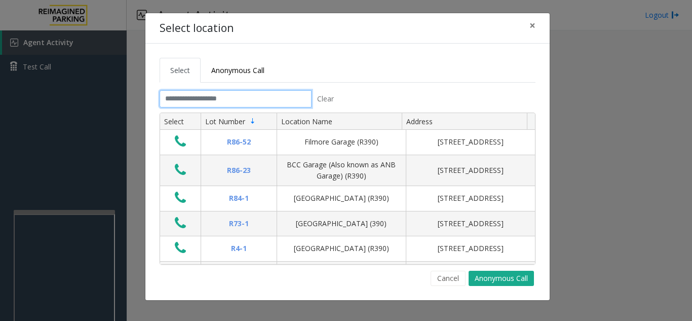
click at [201, 90] on input "text" at bounding box center [236, 98] width 152 height 17
click at [536, 26] on button "×" at bounding box center [532, 25] width 20 height 25
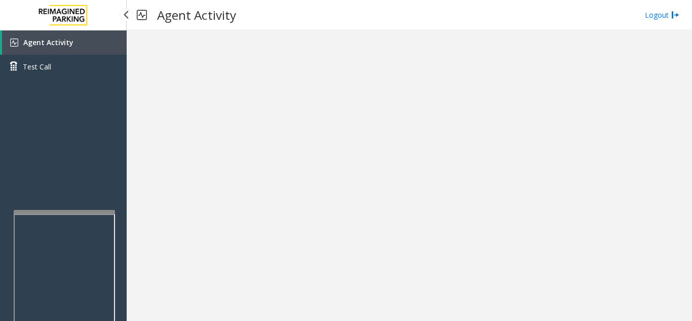
click at [78, 49] on link "Agent Activity" at bounding box center [64, 42] width 125 height 24
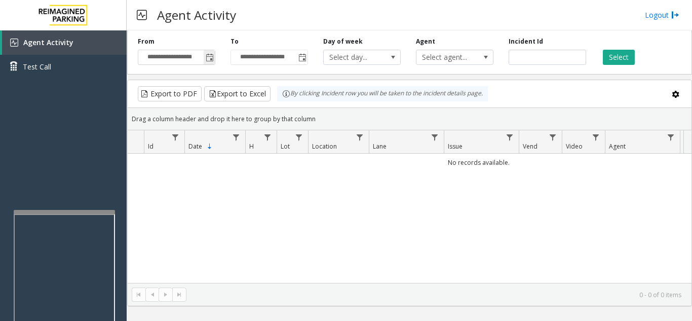
click at [209, 60] on span "Toggle popup" at bounding box center [210, 58] width 8 height 8
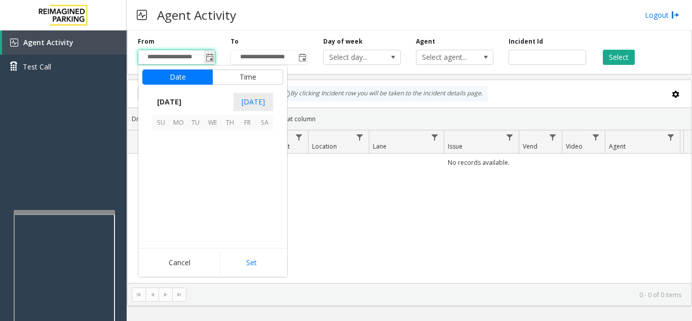
scroll to position [181623, 0]
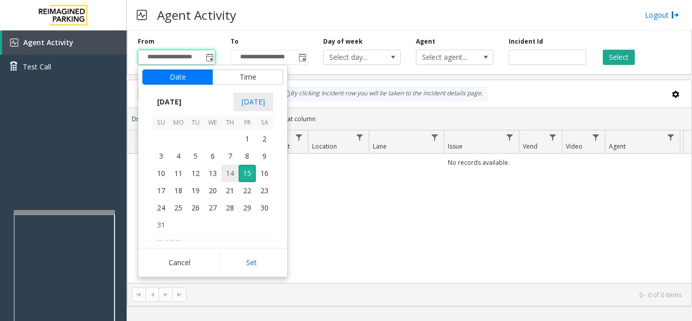
click at [231, 176] on span "14" at bounding box center [229, 173] width 17 height 17
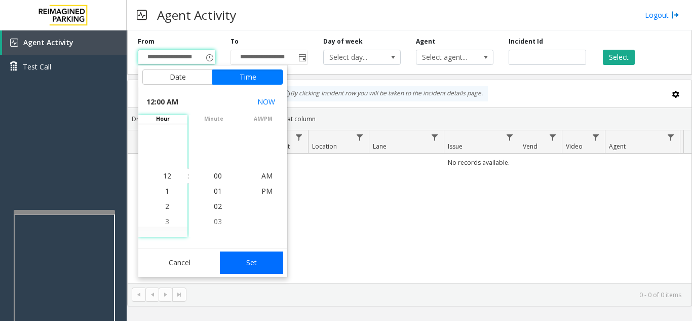
click at [248, 262] on button "Set" at bounding box center [252, 262] width 64 height 22
type input "**********"
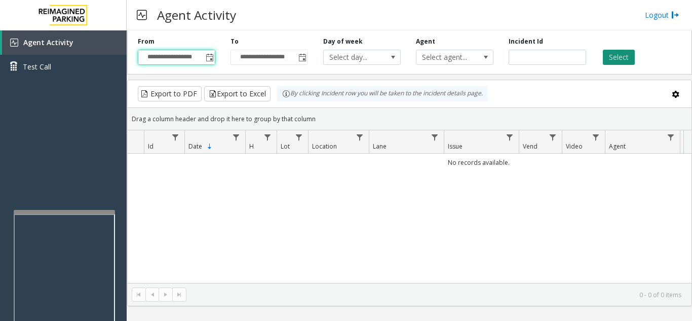
click at [616, 59] on button "Select" at bounding box center [619, 57] width 32 height 15
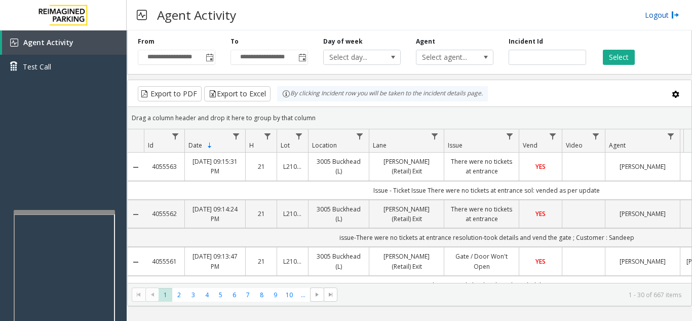
click at [660, 17] on link "Logout" at bounding box center [662, 15] width 34 height 11
